Goal: Information Seeking & Learning: Learn about a topic

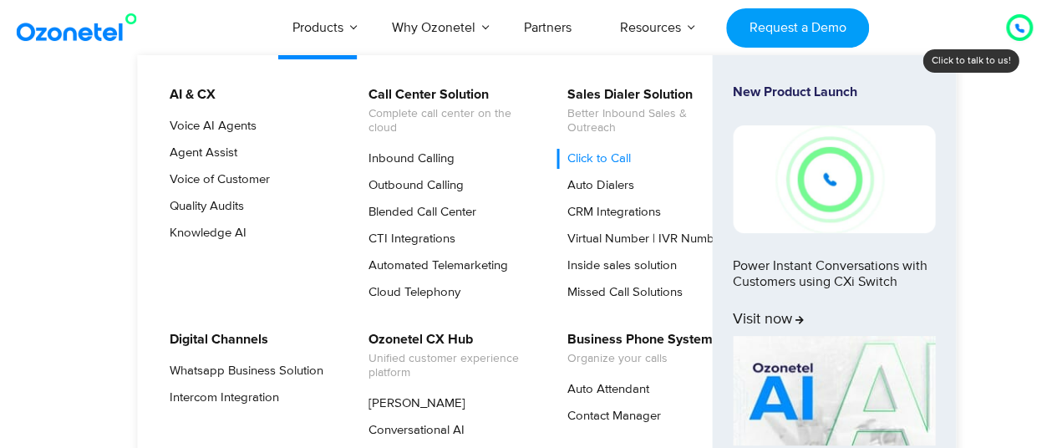
click at [590, 155] on link "Click to Call" at bounding box center [594, 159] width 77 height 20
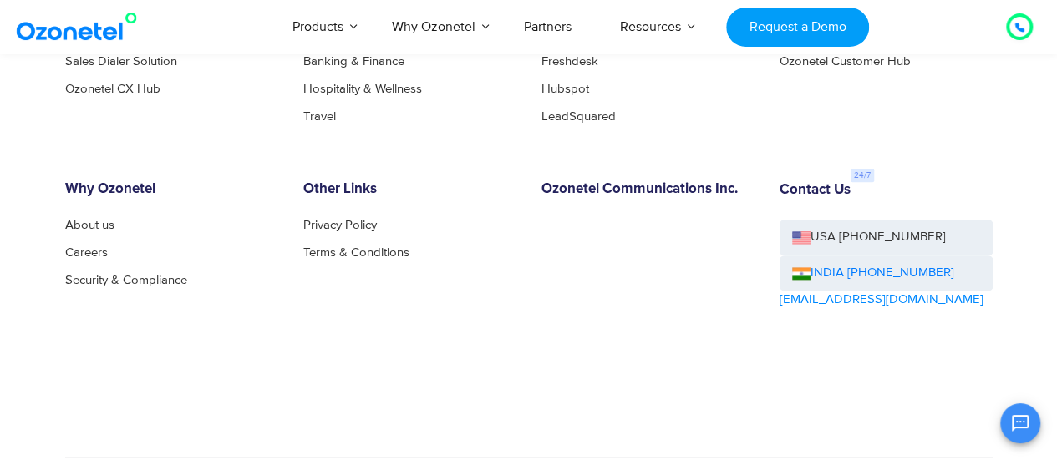
scroll to position [4126, 0]
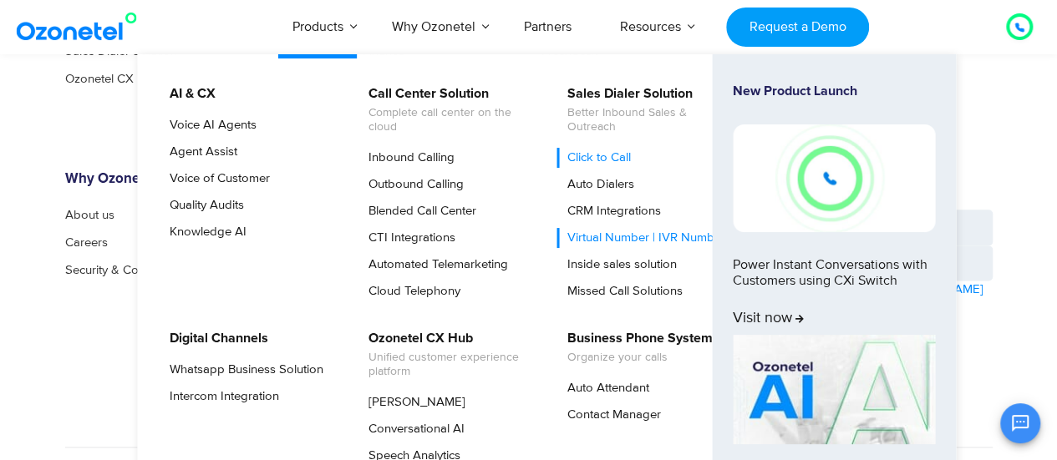
click at [607, 245] on link "Virtual Number | IVR Number" at bounding box center [641, 238] width 171 height 20
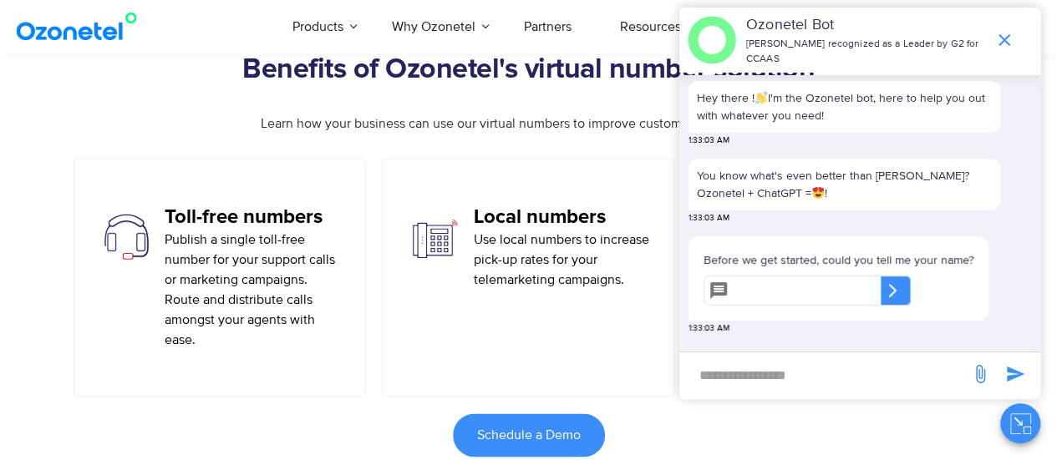
scroll to position [1015, 0]
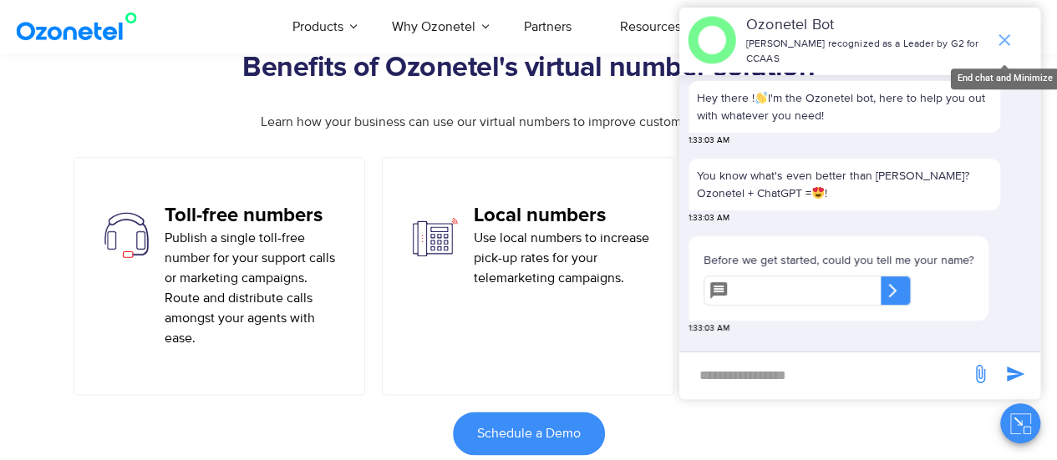
click at [1016, 34] on span "end chat or minimize" at bounding box center [1004, 39] width 33 height 33
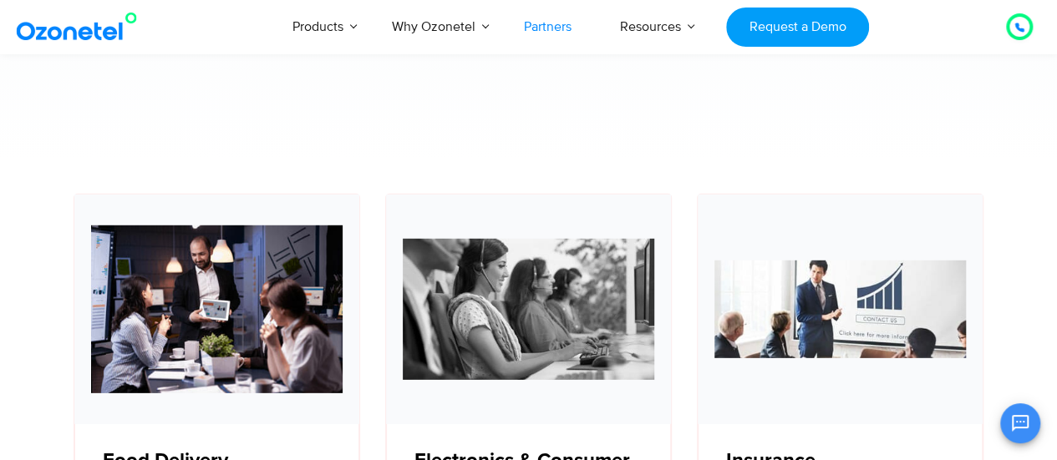
scroll to position [5481, 0]
